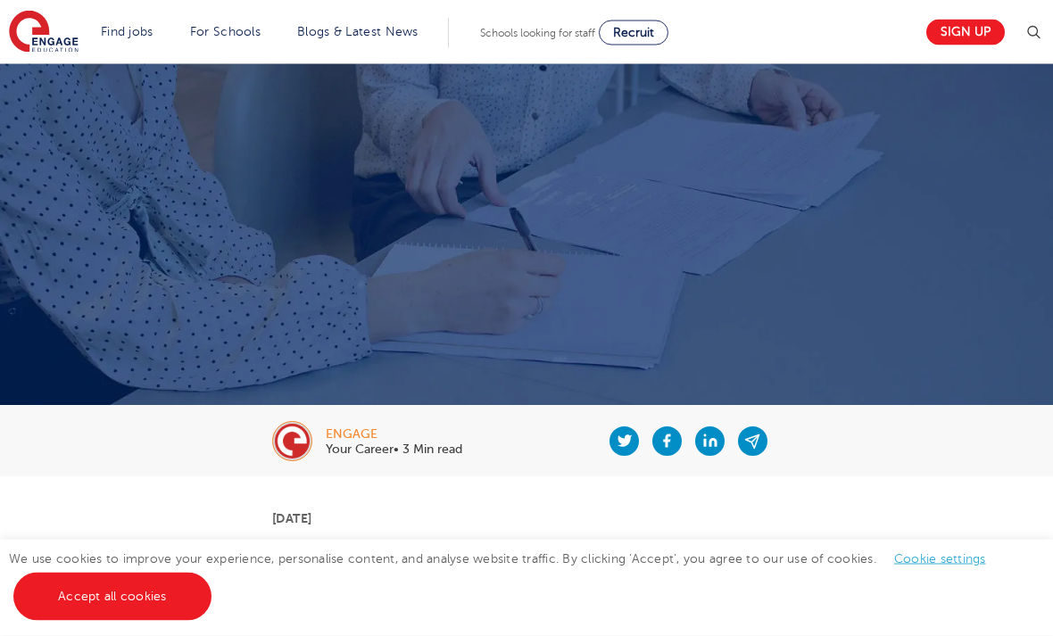
scroll to position [15, 0]
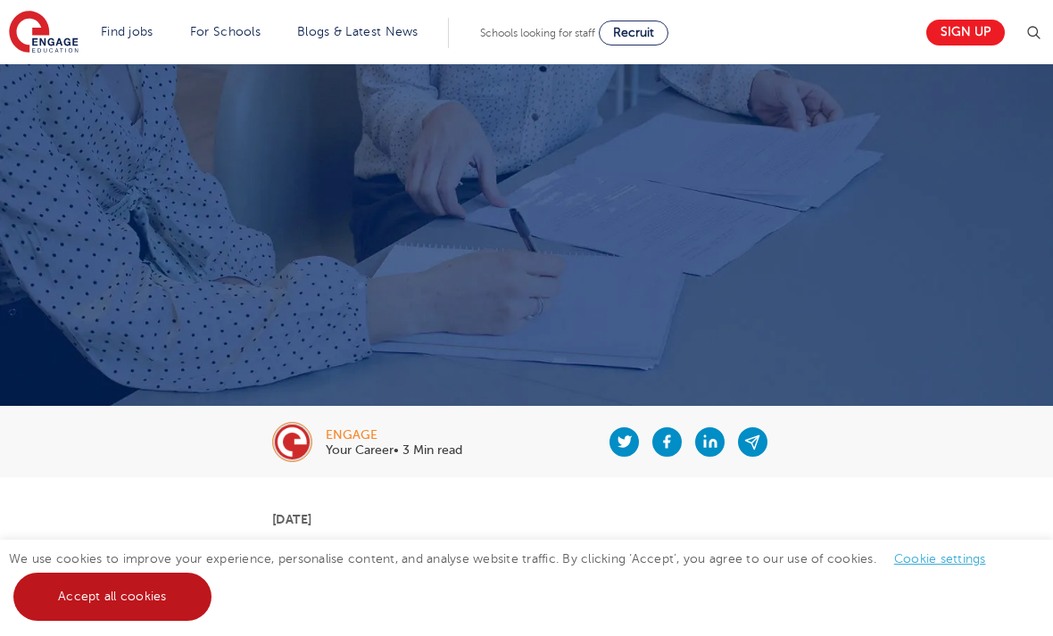
click at [152, 621] on link "Accept all cookies" at bounding box center [112, 597] width 198 height 48
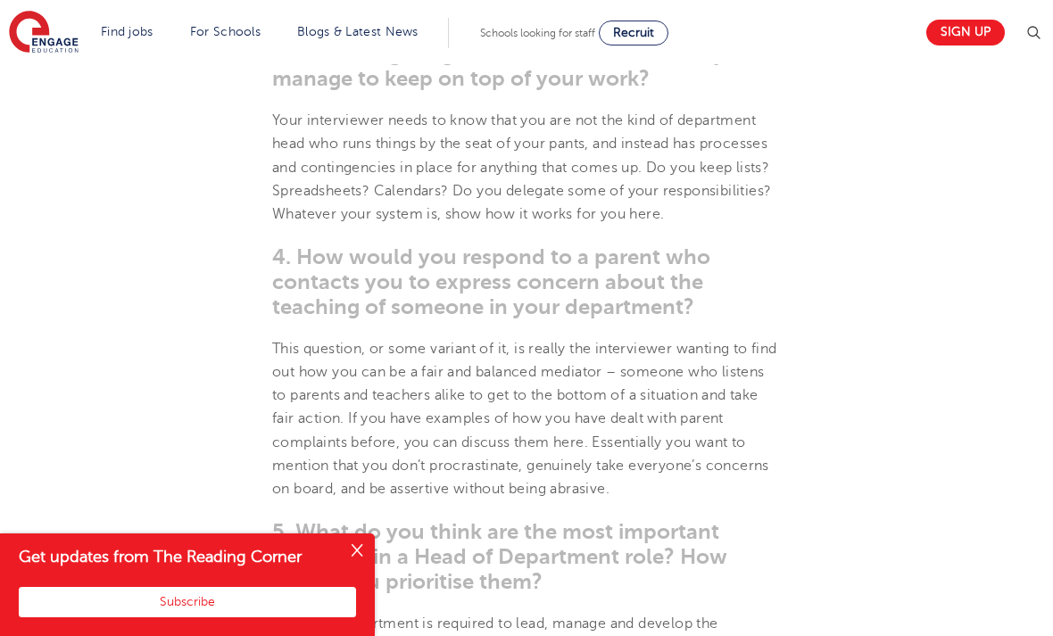
scroll to position [1643, 0]
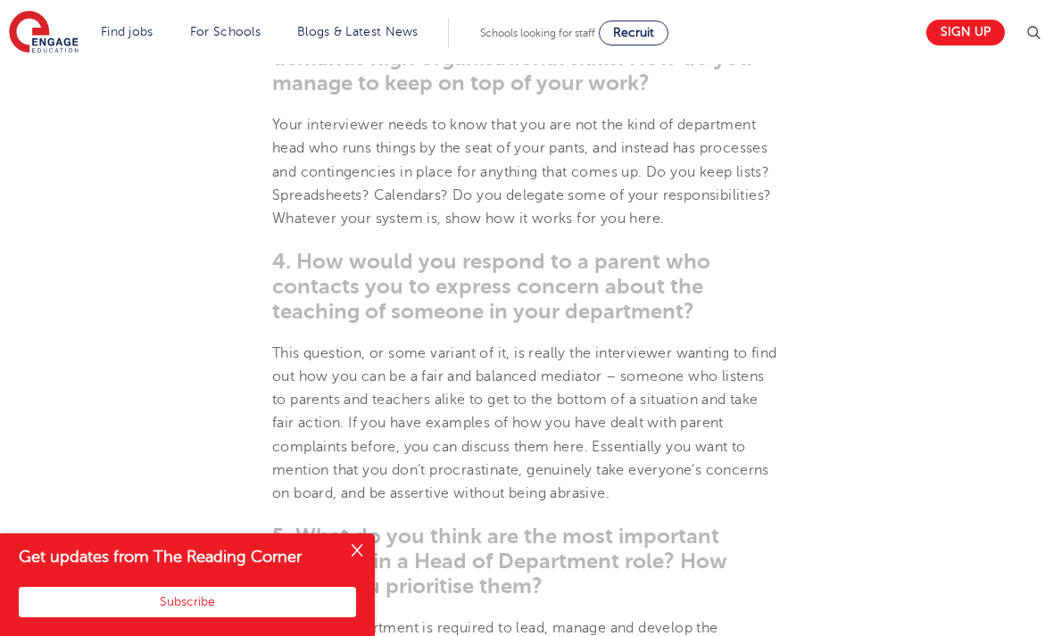
click at [343, 569] on button "Close" at bounding box center [357, 552] width 36 height 36
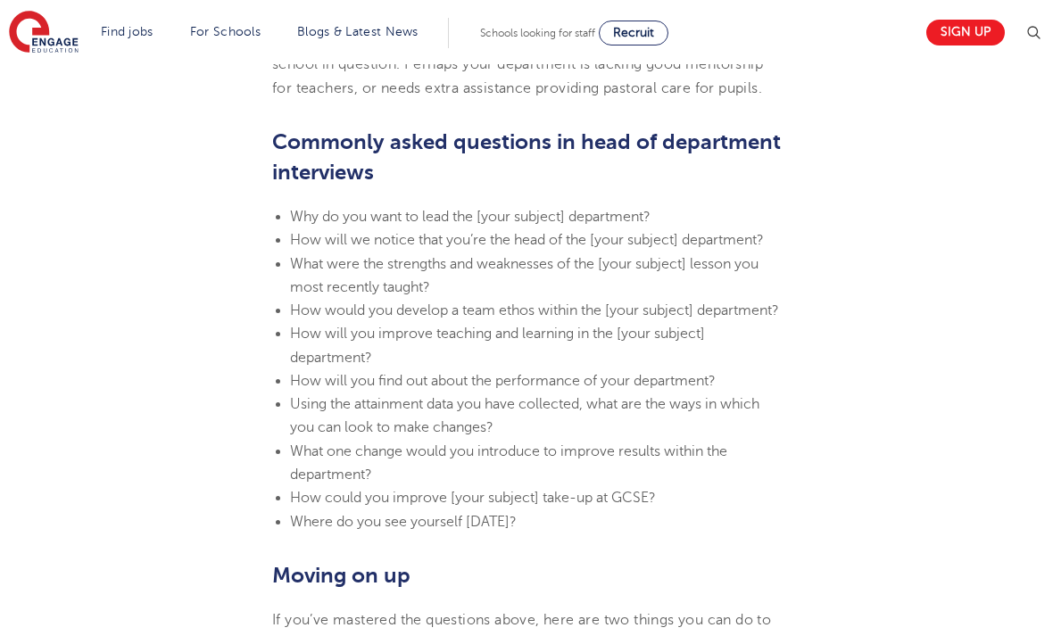
scroll to position [2275, 0]
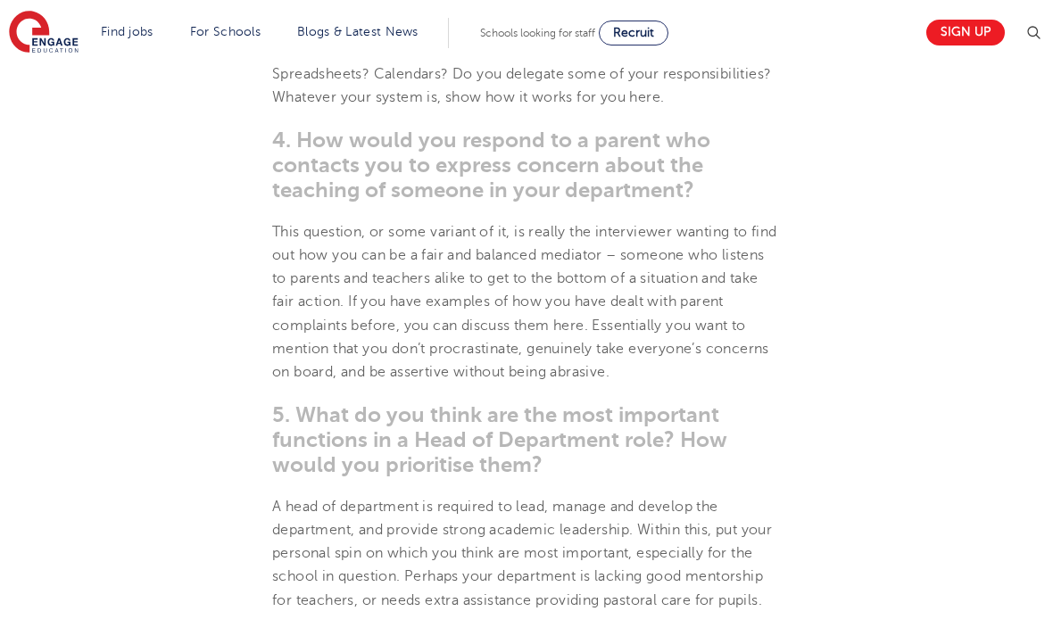
scroll to position [1821, 0]
